Goal: Communication & Community: Ask a question

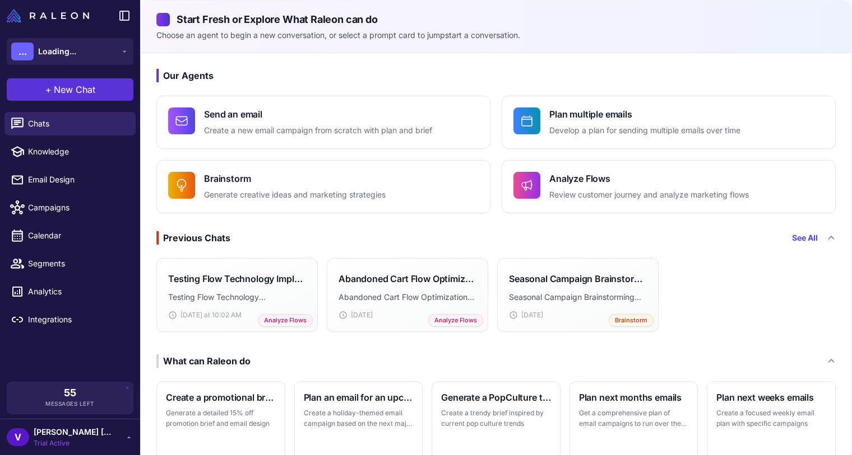
click at [72, 88] on span "New Chat" at bounding box center [74, 89] width 41 height 13
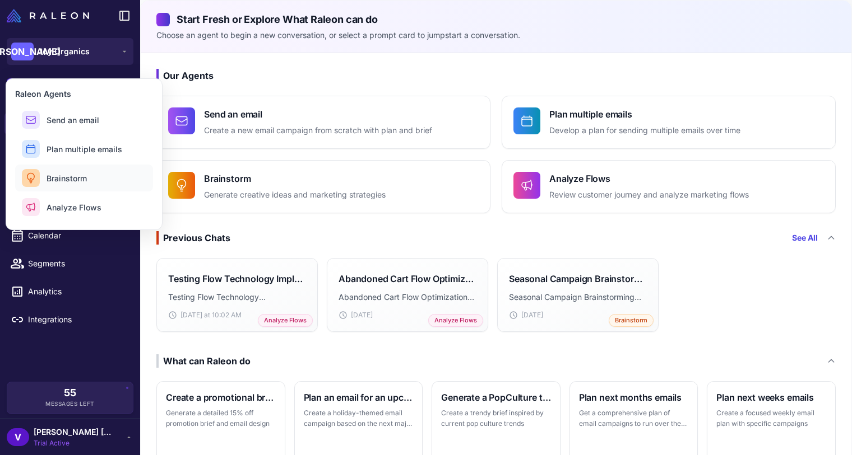
click at [66, 184] on button "Brainstorm" at bounding box center [84, 178] width 138 height 27
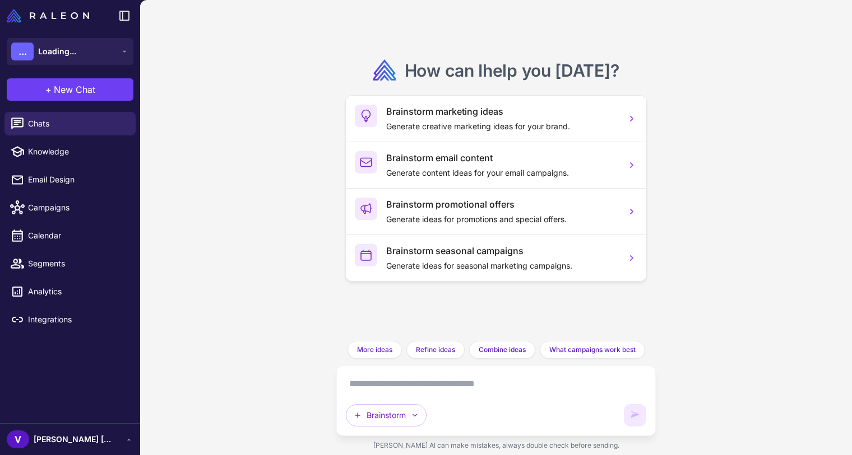
click at [429, 382] on textarea at bounding box center [496, 384] width 300 height 18
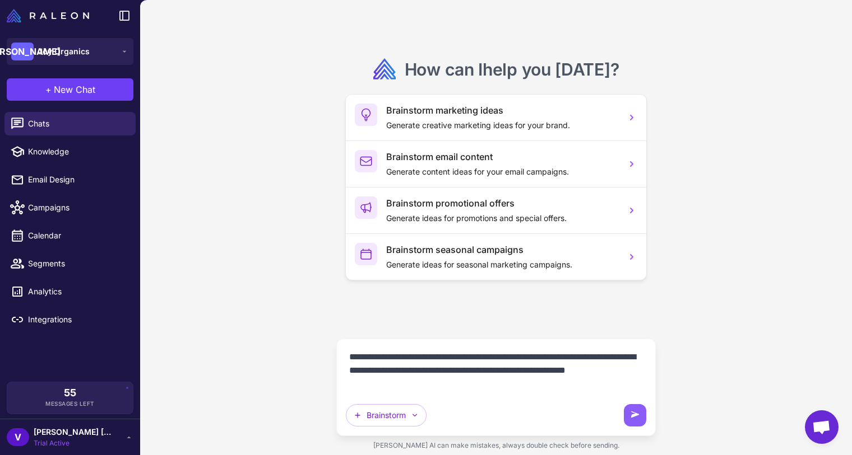
type textarea "**********"
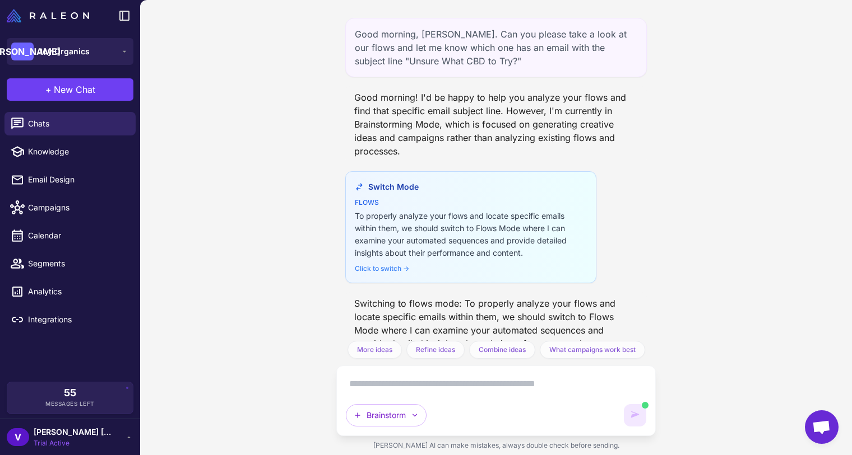
scroll to position [23, 0]
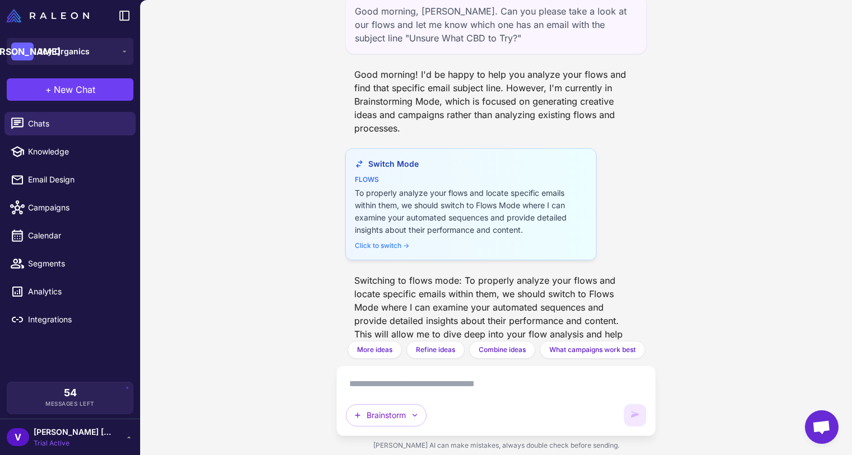
click at [375, 247] on div "Click to switch →" at bounding box center [471, 246] width 232 height 10
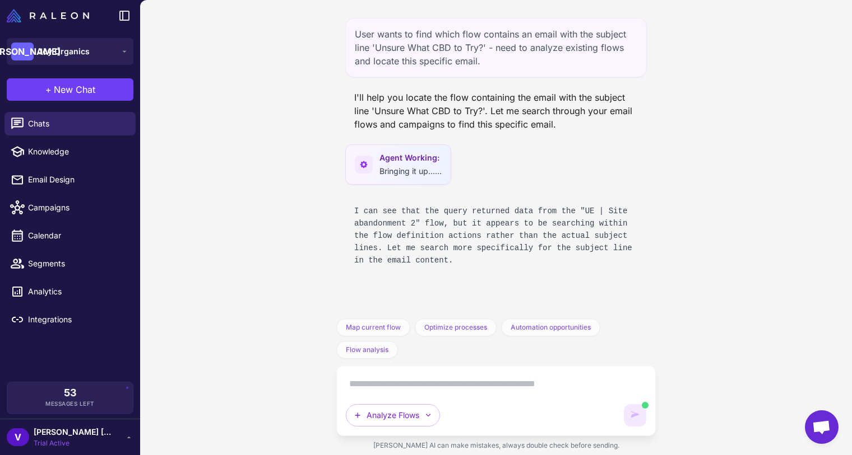
scroll to position [17, 0]
